Goal: Complete application form

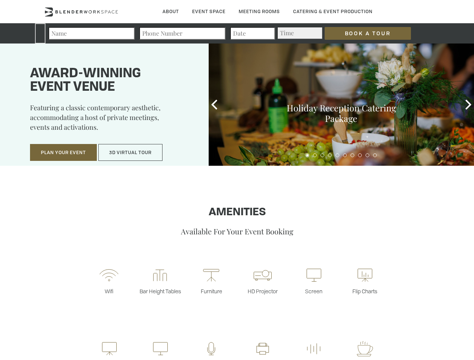
click at [362, 33] on input "Book a Tour" at bounding box center [368, 33] width 86 height 13
click at [63, 153] on button "Plan Your Event" at bounding box center [63, 152] width 67 height 17
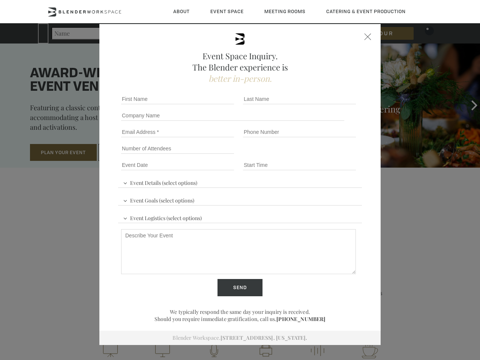
click at [131, 153] on input "Number of Attendees" at bounding box center [177, 148] width 113 height 11
click at [214, 105] on div "First name *" at bounding box center [179, 99] width 122 height 17
click at [468, 105] on div "Event Space Inquiry. The Blender experience is better in-person. Event Details …" at bounding box center [240, 180] width 480 height 360
click at [307, 155] on fieldset "Number of Attendees Budget Range" at bounding box center [240, 148] width 244 height 17
click at [315, 155] on fieldset "Number of Attendees Budget Range" at bounding box center [240, 148] width 244 height 17
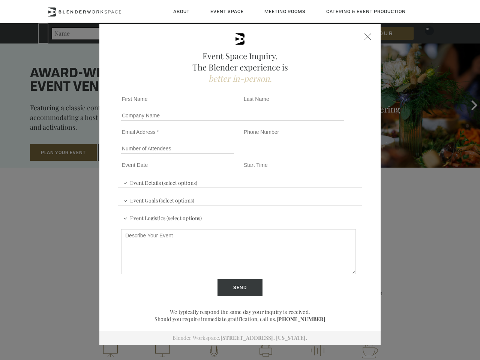
click at [322, 155] on fieldset "Number of Attendees Budget Range" at bounding box center [240, 148] width 244 height 17
click at [330, 155] on fieldset "Number of Attendees Budget Range" at bounding box center [240, 148] width 244 height 17
click at [337, 155] on fieldset "Number of Attendees Budget Range" at bounding box center [240, 148] width 244 height 17
